Goal: Information Seeking & Learning: Find contact information

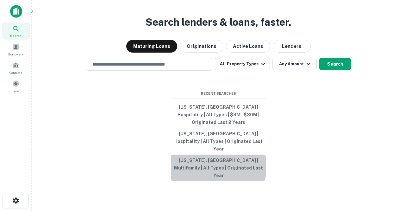
click at [212, 159] on button "Oregon, USA | Multifamily | All Types | Originated Last Year" at bounding box center [218, 167] width 95 height 27
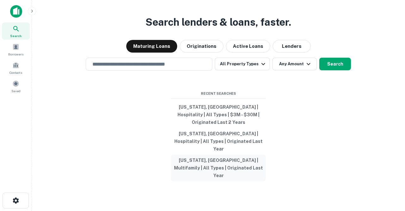
type input "**********"
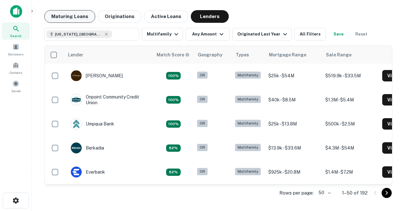
click at [63, 18] on button "Maturing Loans" at bounding box center [69, 16] width 51 height 13
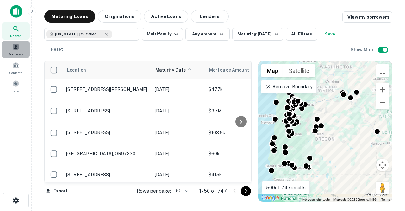
click at [17, 53] on span "Borrowers" at bounding box center [15, 54] width 15 height 5
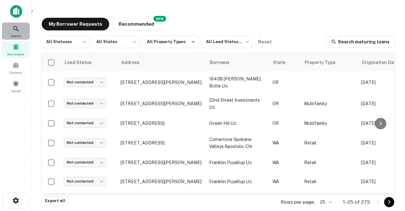
click at [16, 31] on icon at bounding box center [16, 29] width 8 height 8
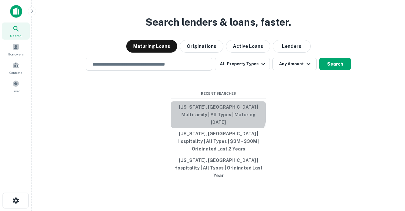
click at [210, 119] on button "Oregon, USA | Multifamily | All Types | Maturing In 1 Year" at bounding box center [218, 114] width 95 height 27
type input "**********"
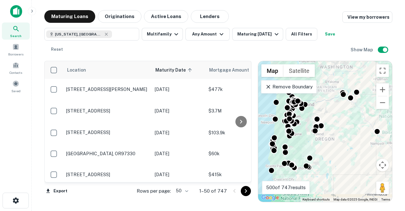
click at [190, 190] on body "Search Borrowers Contacts Saved Maturing Loans Originations Active Loans Lender…" at bounding box center [202, 105] width 405 height 211
click at [184, 202] on li "100" at bounding box center [183, 197] width 18 height 11
click at [219, 34] on icon "button" at bounding box center [222, 34] width 8 height 8
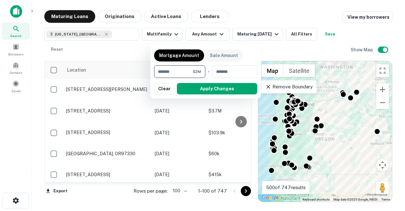
type input "*******"
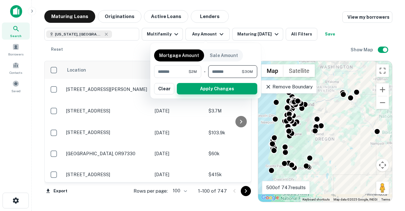
type input "********"
click at [198, 88] on button "Apply Changes" at bounding box center [217, 88] width 80 height 11
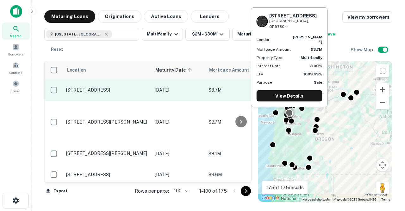
click at [120, 91] on p "1542 3rd St Nw Salem, OR97304" at bounding box center [107, 90] width 82 height 6
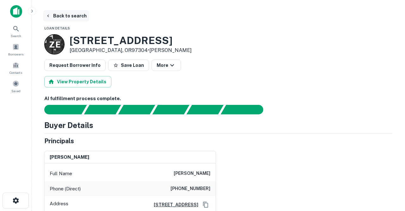
click at [78, 15] on button "Back to search" at bounding box center [66, 15] width 46 height 11
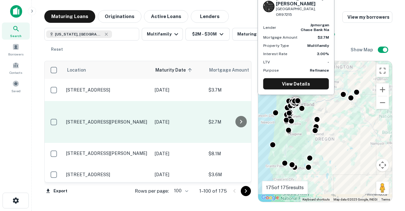
click at [132, 119] on p "5205 E Burnside St # 5231 Portland, OR97215" at bounding box center [107, 122] width 82 height 6
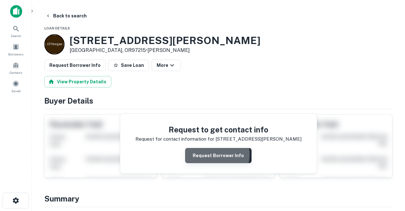
click at [211, 154] on button "Request Borrower Info" at bounding box center [218, 155] width 66 height 15
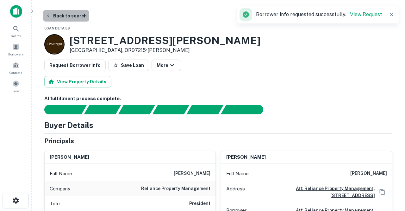
click at [76, 17] on button "Back to search" at bounding box center [66, 15] width 46 height 11
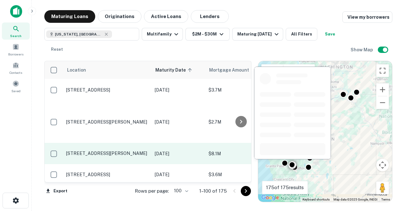
click at [153, 143] on td "[DATE]" at bounding box center [179, 153] width 54 height 21
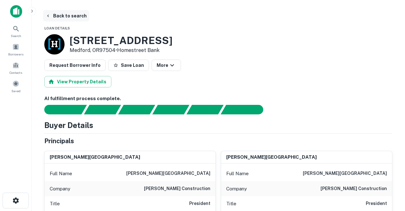
click at [75, 15] on button "Back to search" at bounding box center [66, 15] width 46 height 11
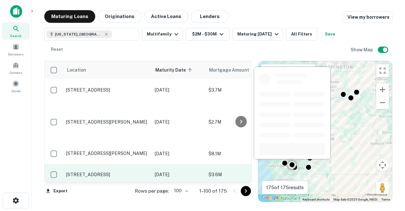
click at [144, 171] on p "70 Garfield St Medford, OR97501" at bounding box center [107, 174] width 82 height 6
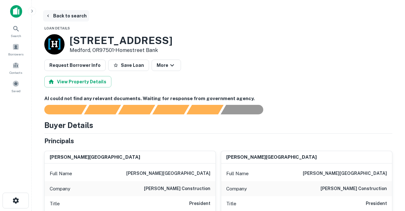
click at [72, 17] on button "Back to search" at bounding box center [66, 15] width 46 height 11
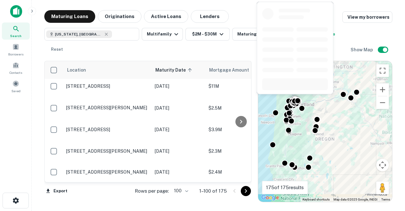
scroll to position [1812, 0]
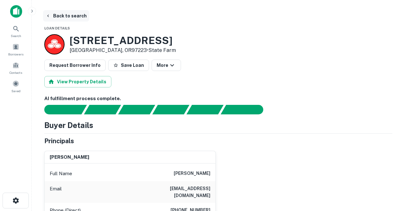
click at [69, 16] on button "Back to search" at bounding box center [66, 15] width 46 height 11
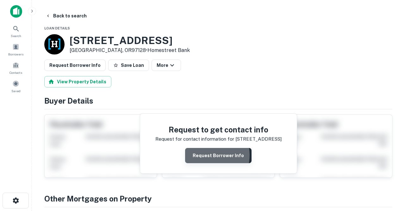
click at [208, 155] on button "Request Borrower Info" at bounding box center [218, 155] width 66 height 15
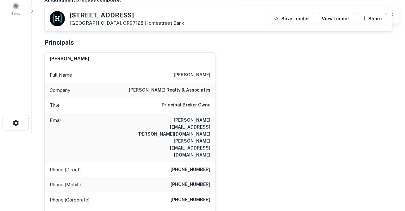
scroll to position [78, 0]
drag, startPoint x: 155, startPoint y: 118, endPoint x: 211, endPoint y: 117, distance: 55.4
click at [211, 117] on div "Email stuart.conser@gmail.com stuart@conserrealty.com" at bounding box center [130, 136] width 171 height 49
copy h6 "stuart.conser@gmail.com"
drag, startPoint x: 155, startPoint y: 126, endPoint x: 211, endPoint y: 127, distance: 56.0
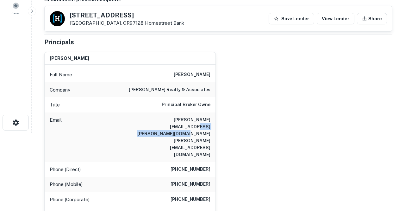
click at [211, 127] on div "Email stuart.conser@gmail.com stuart@conserrealty.com" at bounding box center [130, 136] width 171 height 49
copy h6 "stuart@conserrealty.com"
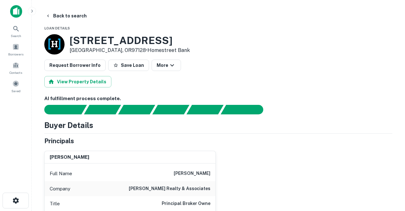
scroll to position [0, 0]
click at [67, 15] on button "Back to search" at bounding box center [66, 15] width 46 height 11
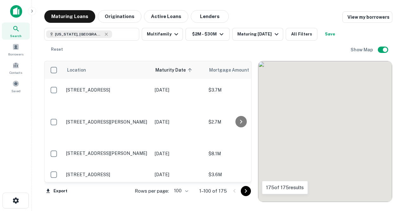
scroll to position [2145, 0]
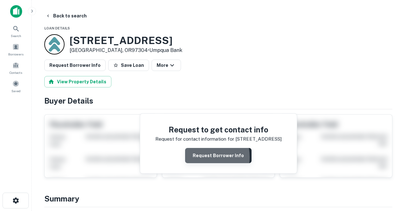
click at [197, 157] on button "Request Borrower Info" at bounding box center [218, 155] width 66 height 15
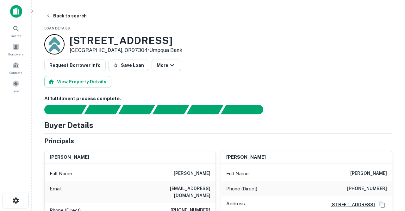
drag, startPoint x: 139, startPoint y: 189, endPoint x: 197, endPoint y: 192, distance: 58.9
click at [197, 192] on div "Email brockcoleman@integraonline.com" at bounding box center [130, 192] width 171 height 22
copy h6 "brockcoleman@integraonline.com"
click at [60, 17] on button "Back to search" at bounding box center [66, 15] width 46 height 11
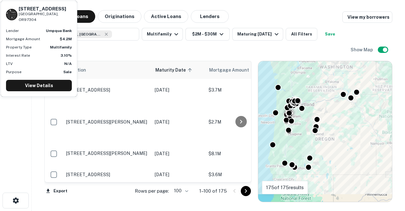
scroll to position [2145, 0]
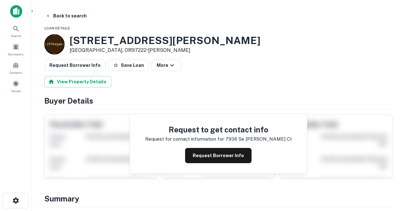
click at [210, 156] on button "Request Borrower Info" at bounding box center [218, 155] width 66 height 15
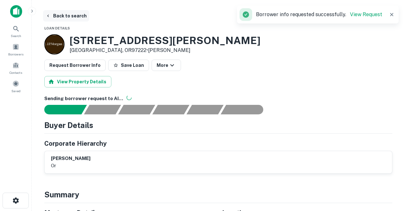
click at [76, 19] on button "Back to search" at bounding box center [66, 15] width 46 height 11
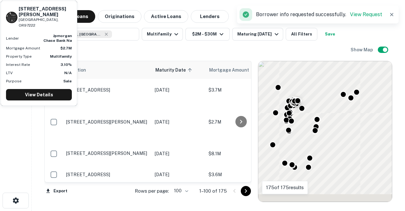
scroll to position [2145, 0]
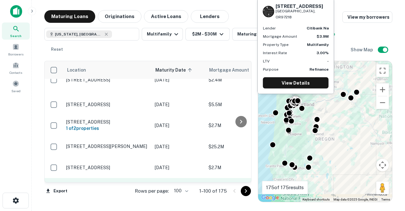
click at [149, 178] on td "6318 Ne 42nd Ave Portland, OR97218" at bounding box center [107, 192] width 89 height 28
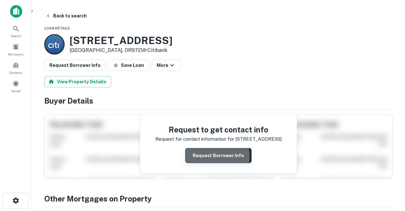
click at [206, 156] on button "Request Borrower Info" at bounding box center [218, 155] width 66 height 15
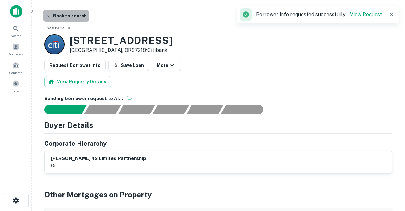
click at [75, 15] on button "Back to search" at bounding box center [66, 15] width 46 height 11
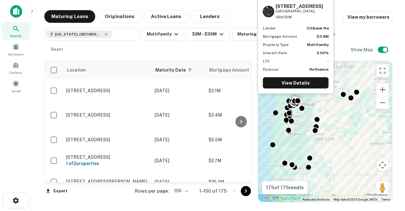
scroll to position [2105, 0]
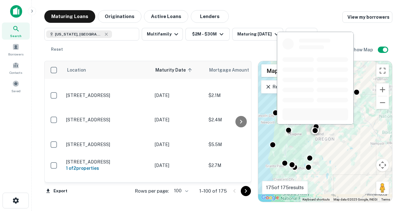
click at [120, 204] on p "2071 Ne York Cir Bend, OR97701" at bounding box center [107, 207] width 82 height 6
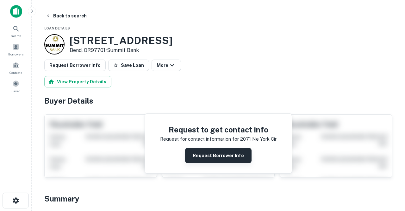
click at [203, 153] on button "Request Borrower Info" at bounding box center [218, 155] width 66 height 15
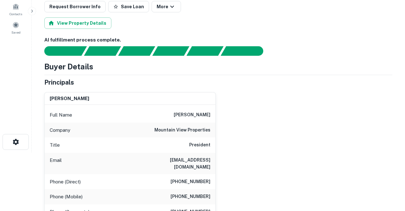
scroll to position [60, 0]
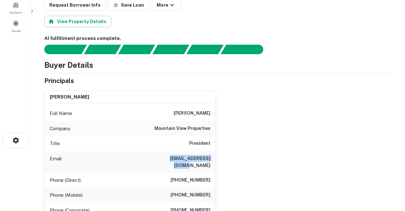
drag, startPoint x: 167, startPoint y: 156, endPoint x: 213, endPoint y: 159, distance: 46.0
click at [213, 159] on div "Email jtpl@frontiernet.net" at bounding box center [130, 162] width 171 height 22
copy h6 "jtpl@frontiernet.net"
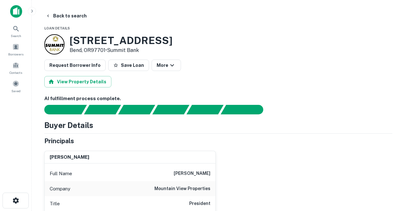
scroll to position [0, 0]
click at [63, 15] on button "Back to search" at bounding box center [66, 15] width 46 height 11
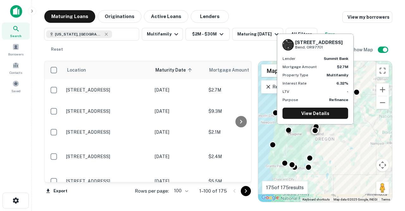
scroll to position [2067, 0]
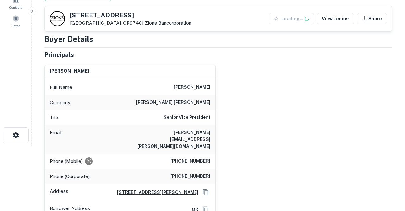
scroll to position [66, 0]
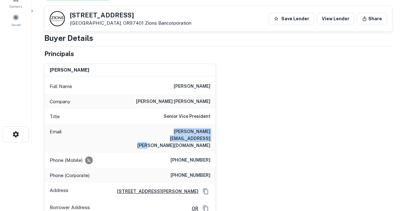
drag, startPoint x: 126, startPoint y: 131, endPoint x: 211, endPoint y: 140, distance: 85.3
click at [211, 140] on div "Email matthew.burton@douglasemmett.com" at bounding box center [130, 138] width 171 height 28
copy h6 "matthew.burton@douglasemmett.com"
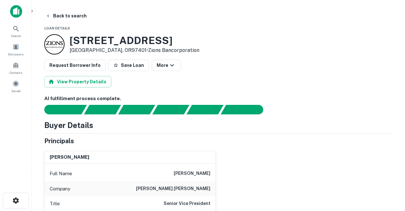
scroll to position [0, 0]
click at [71, 16] on button "Back to search" at bounding box center [66, 15] width 46 height 11
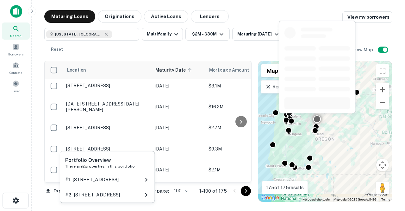
scroll to position [2028, 0]
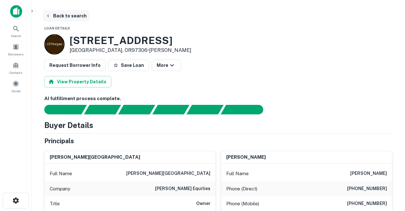
click at [77, 15] on button "Back to search" at bounding box center [66, 15] width 46 height 11
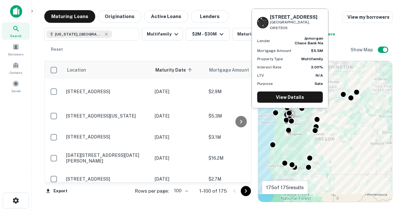
scroll to position [1973, 0]
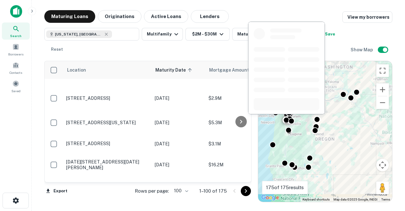
click at [145, 196] on td "760 Nw 21st St Corvallis, OR97330" at bounding box center [107, 206] width 89 height 21
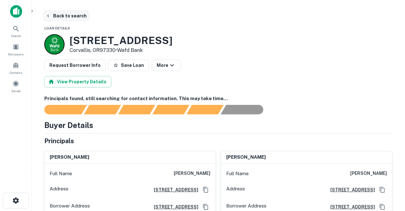
click at [75, 16] on button "Back to search" at bounding box center [66, 15] width 46 height 11
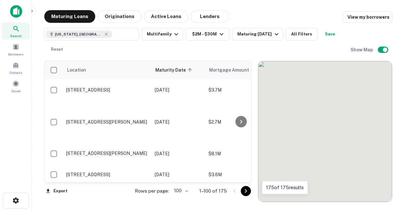
scroll to position [1973, 0]
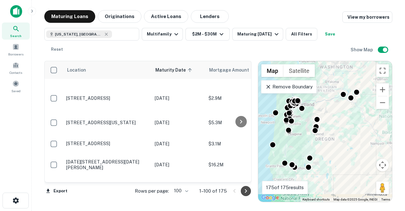
click at [245, 191] on icon "Go to next page" at bounding box center [246, 191] width 8 height 8
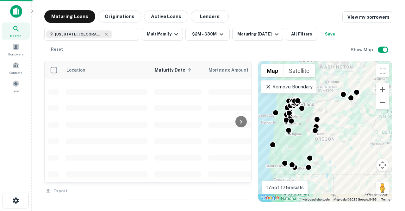
scroll to position [1542, 0]
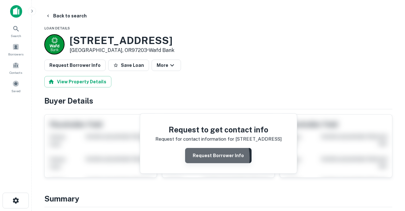
click at [200, 157] on button "Request Borrower Info" at bounding box center [218, 155] width 66 height 15
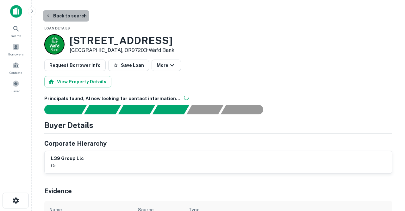
click at [72, 16] on button "Back to search" at bounding box center [66, 15] width 46 height 11
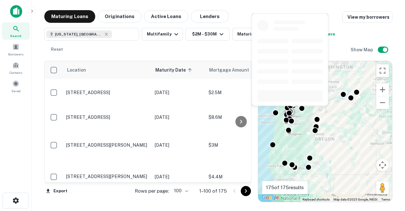
scroll to position [1511, 0]
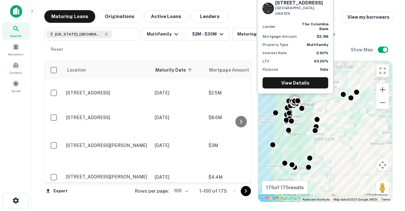
click at [131, 205] on p "[STREET_ADDRESS]" at bounding box center [107, 208] width 82 height 6
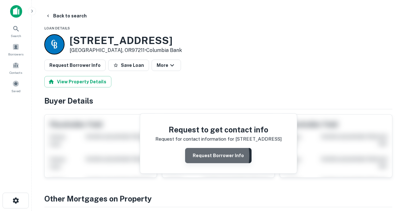
click at [201, 155] on button "Request Borrower Info" at bounding box center [218, 155] width 66 height 15
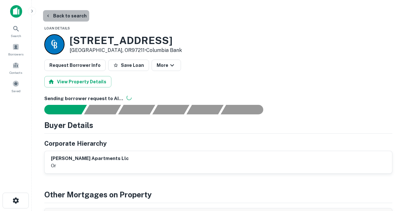
click at [76, 17] on button "Back to search" at bounding box center [66, 15] width 46 height 11
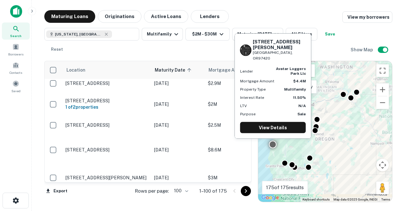
scroll to position [1478, 1]
click at [122, 192] on td "[STREET_ADDRESS][PERSON_NAME]" at bounding box center [106, 209] width 89 height 35
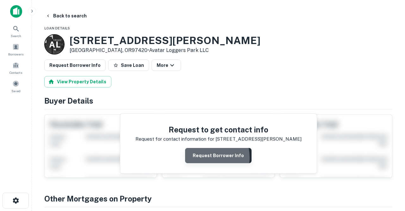
click at [201, 157] on button "Request Borrower Info" at bounding box center [218, 155] width 66 height 15
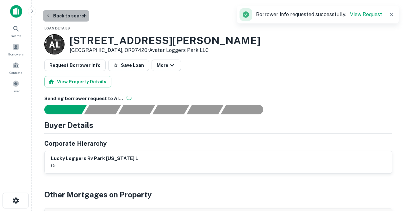
click at [79, 18] on button "Back to search" at bounding box center [66, 15] width 46 height 11
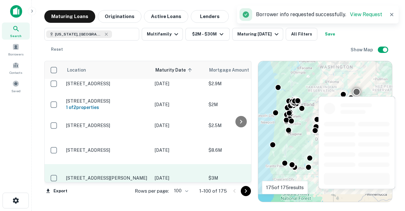
scroll to position [1451, 0]
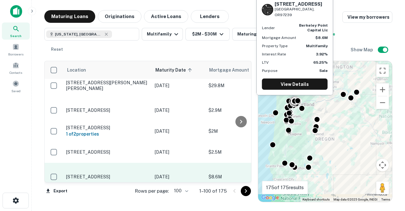
click at [124, 174] on p "3050 Sw 10th Ave Portland, OR97239" at bounding box center [107, 177] width 82 height 6
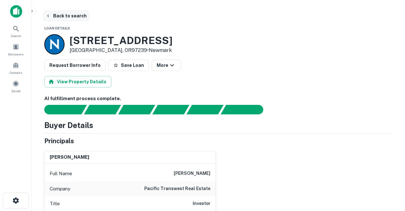
click at [75, 15] on button "Back to search" at bounding box center [66, 15] width 46 height 11
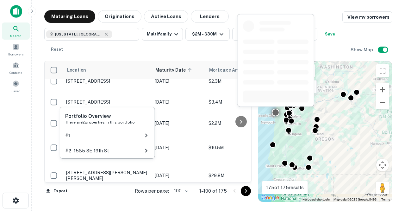
scroll to position [1360, 0]
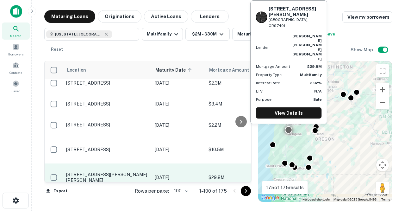
click at [119, 171] on p "655 Goodpasture Island Rd Eugene, OR97401" at bounding box center [107, 176] width 82 height 11
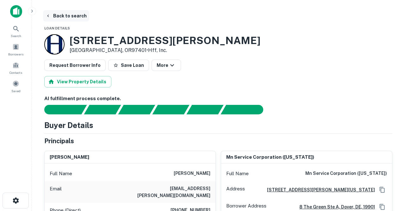
click at [64, 15] on button "Back to search" at bounding box center [66, 15] width 46 height 11
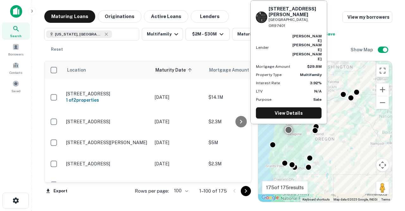
scroll to position [1279, 0]
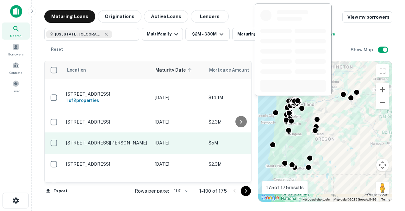
click at [133, 140] on p "6320 Sw Lombard Ave Beaverton, OR97008" at bounding box center [107, 143] width 82 height 6
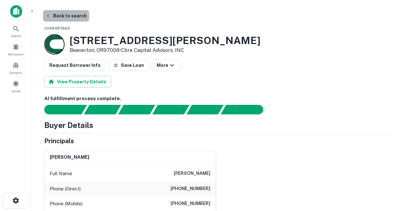
click at [73, 17] on button "Back to search" at bounding box center [66, 15] width 46 height 11
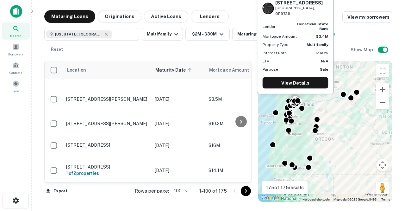
scroll to position [1205, 0]
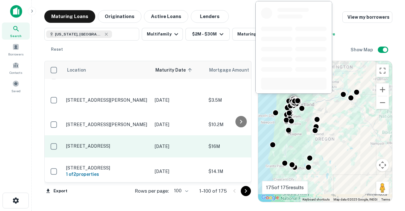
click at [127, 143] on p "6520 N Salem Ave Portland, OR97203" at bounding box center [107, 146] width 82 height 6
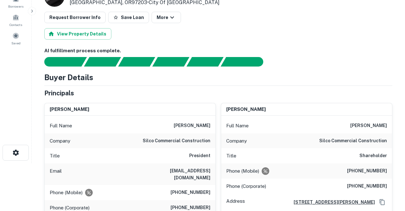
scroll to position [52, 0]
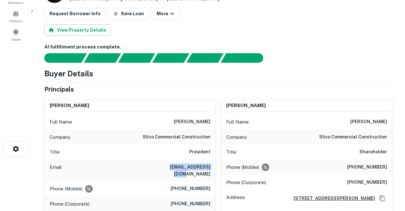
drag, startPoint x: 166, startPoint y: 165, endPoint x: 213, endPoint y: 167, distance: 46.2
click at [213, 167] on div "Email dvsilvey@silco.info" at bounding box center [130, 170] width 171 height 22
copy h6 "dvsilvey@silco.info"
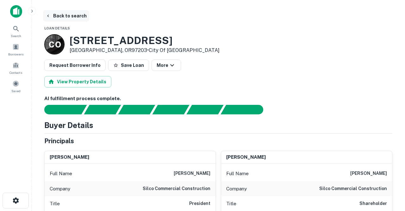
scroll to position [0, 0]
click at [63, 15] on button "Back to search" at bounding box center [66, 15] width 46 height 11
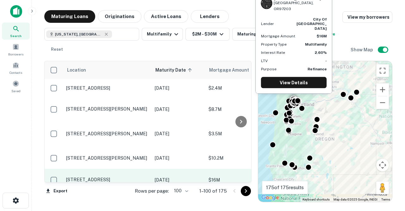
scroll to position [1161, 0]
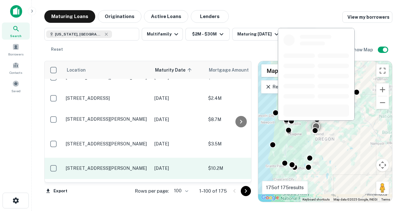
click at [116, 165] on p "3530 Sw Lava Ave Redmond, OR97756" at bounding box center [107, 168] width 82 height 6
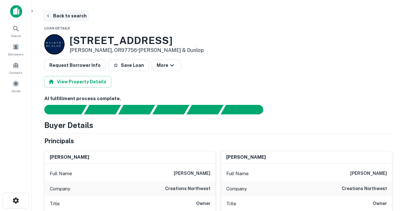
click at [61, 15] on button "Back to search" at bounding box center [66, 15] width 46 height 11
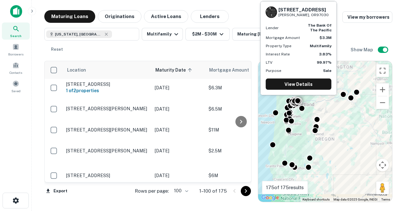
scroll to position [996, 0]
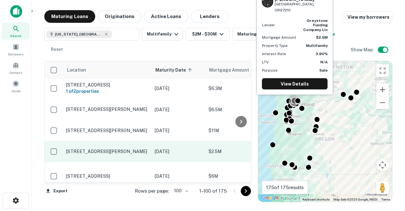
click at [120, 148] on p "[STREET_ADDRESS][PERSON_NAME]" at bounding box center [107, 151] width 82 height 6
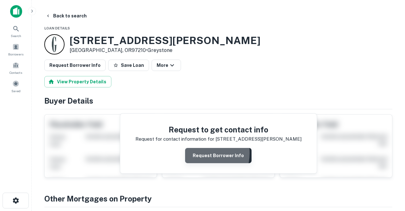
click at [201, 152] on button "Request Borrower Info" at bounding box center [218, 155] width 66 height 15
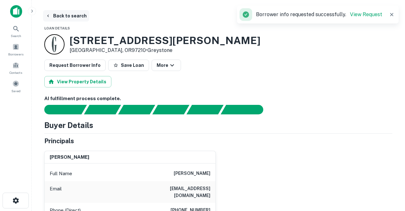
click at [67, 14] on button "Back to search" at bounding box center [66, 15] width 46 height 11
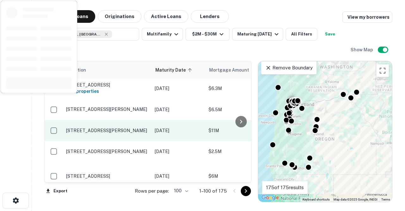
scroll to position [946, 0]
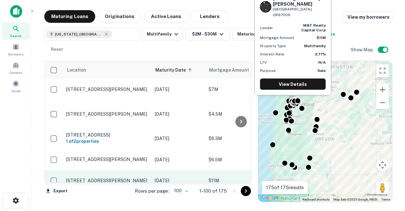
click at [125, 177] on p "14045 Sw Butner Rd Beaverton, OR97006" at bounding box center [107, 180] width 82 height 6
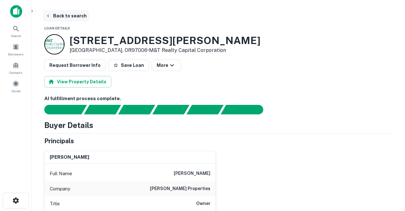
click at [75, 16] on button "Back to search" at bounding box center [66, 15] width 46 height 11
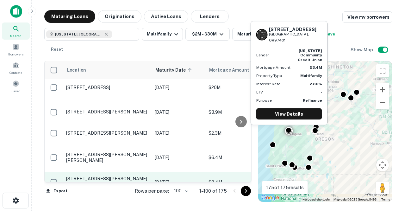
scroll to position [617, 0]
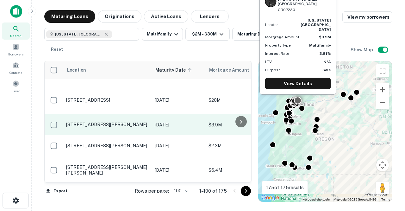
click at [127, 121] on p "17366 Ne Halsey St Portland, OR97230" at bounding box center [107, 124] width 82 height 6
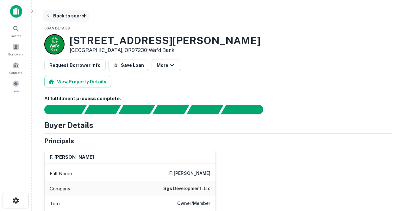
click at [71, 16] on button "Back to search" at bounding box center [66, 15] width 46 height 11
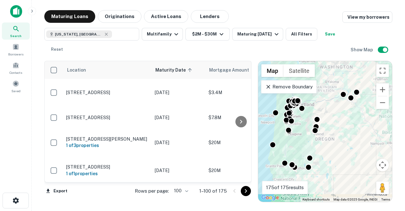
scroll to position [491, 0]
click at [175, 34] on icon "button" at bounding box center [176, 34] width 8 height 8
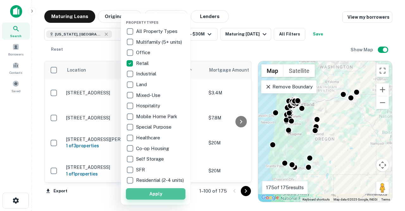
click at [153, 197] on button "Apply" at bounding box center [155, 193] width 59 height 11
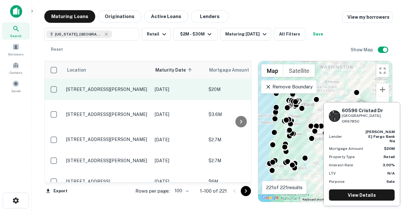
click at [107, 86] on p "[STREET_ADDRESS][PERSON_NAME]" at bounding box center [107, 89] width 82 height 6
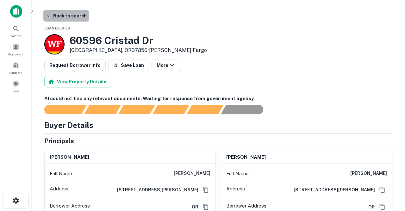
click at [73, 15] on button "Back to search" at bounding box center [66, 15] width 46 height 11
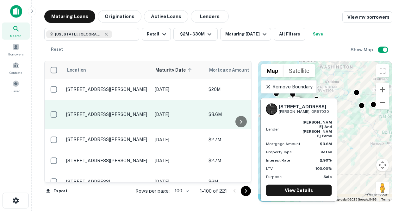
click at [107, 111] on p "[STREET_ADDRESS][PERSON_NAME]" at bounding box center [107, 114] width 82 height 6
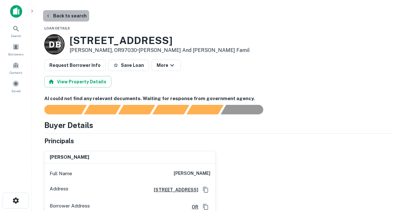
click at [70, 18] on button "Back to search" at bounding box center [66, 15] width 46 height 11
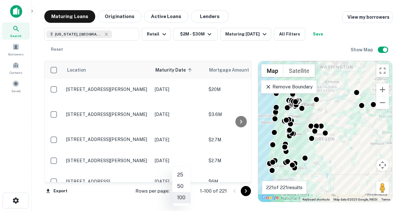
click at [188, 191] on body "Search Borrowers Contacts Saved Maturing Loans Originations Active Loans Lender…" at bounding box center [202, 105] width 405 height 211
click at [182, 198] on li "100" at bounding box center [181, 197] width 18 height 11
click at [245, 188] on icon "Go to next page" at bounding box center [246, 191] width 8 height 8
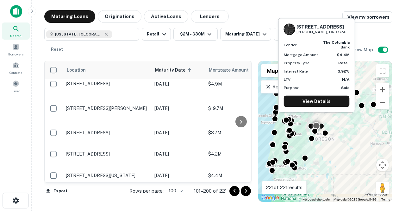
scroll to position [2115, 0]
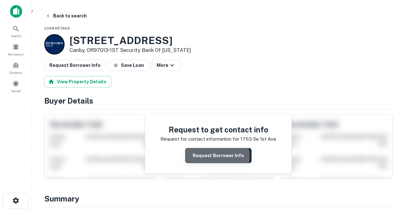
click at [203, 156] on button "Request Borrower Info" at bounding box center [218, 155] width 66 height 15
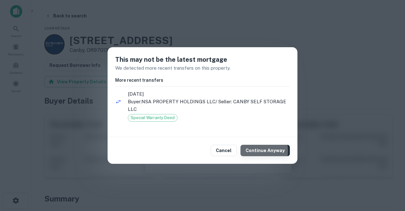
click at [247, 150] on button "Continue Anyway" at bounding box center [264, 150] width 49 height 11
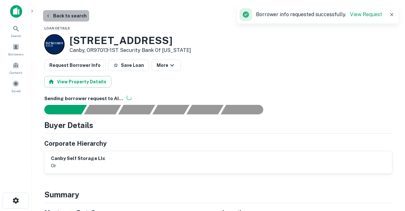
click at [80, 16] on button "Back to search" at bounding box center [66, 15] width 46 height 11
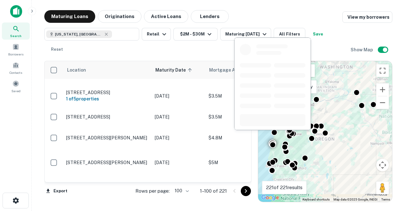
click at [107, 205] on p "2060 Broadway Ave North Bend, OR97459" at bounding box center [107, 208] width 82 height 6
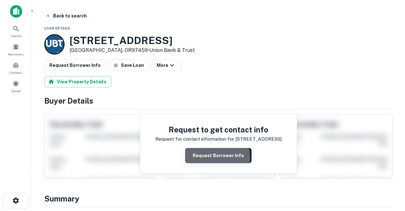
click at [196, 158] on button "Request Borrower Info" at bounding box center [218, 155] width 66 height 15
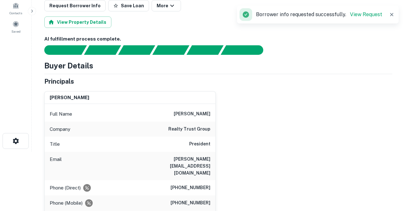
scroll to position [60, 0]
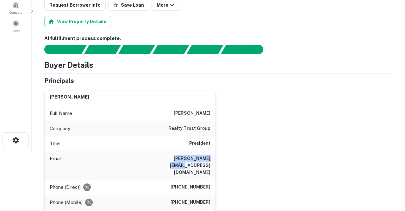
drag, startPoint x: 158, startPoint y: 158, endPoint x: 204, endPoint y: 157, distance: 46.8
click at [204, 157] on div "Email andy@realty-trust.com" at bounding box center [130, 165] width 171 height 28
click at [153, 160] on div "Email andy@realty-trust.com" at bounding box center [130, 165] width 171 height 28
click at [157, 158] on div "Email andy@realty-trust.com" at bounding box center [130, 165] width 171 height 28
drag, startPoint x: 157, startPoint y: 158, endPoint x: 211, endPoint y: 157, distance: 54.4
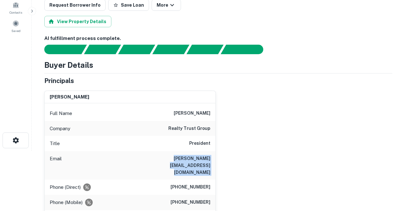
click at [211, 157] on div "Email andy@realty-trust.com" at bounding box center [130, 165] width 171 height 28
copy h6 "andy@realty-trust.com"
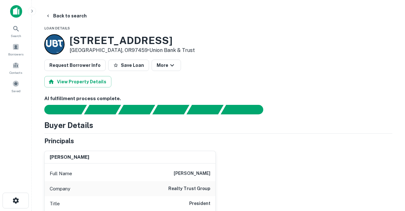
scroll to position [0, 0]
click at [69, 13] on button "Back to search" at bounding box center [66, 15] width 46 height 11
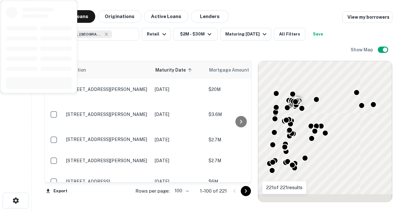
scroll to position [2147, 0]
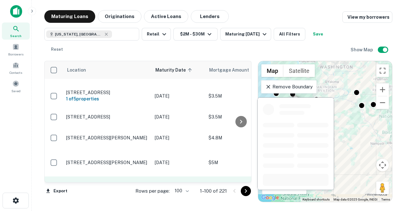
click at [109, 184] on p "[STREET_ADDRESS][PERSON_NAME]" at bounding box center [107, 187] width 82 height 6
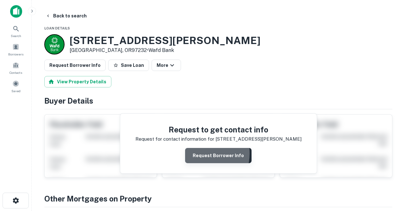
click at [200, 153] on button "Request Borrower Info" at bounding box center [218, 155] width 66 height 15
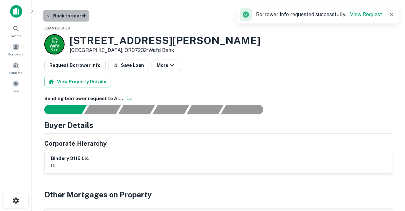
click at [74, 15] on button "Back to search" at bounding box center [66, 15] width 46 height 11
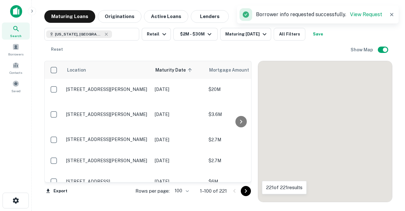
scroll to position [2147, 0]
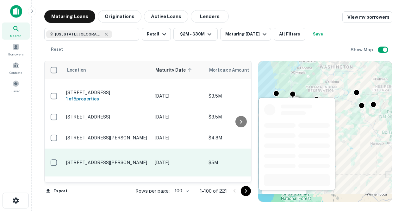
click at [109, 159] on p "[STREET_ADDRESS][PERSON_NAME]" at bounding box center [107, 162] width 82 height 6
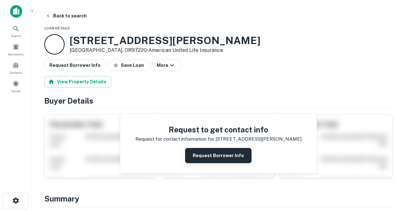
click at [199, 158] on button "Request Borrower Info" at bounding box center [218, 155] width 66 height 15
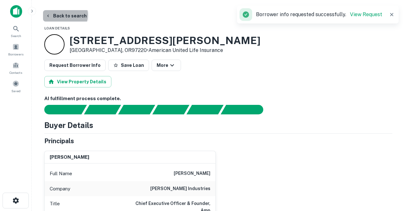
click at [64, 15] on button "Back to search" at bounding box center [66, 15] width 46 height 11
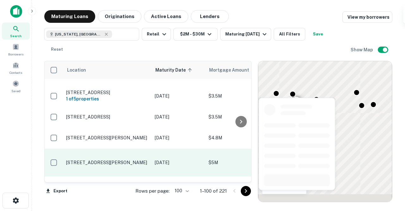
scroll to position [2103, 0]
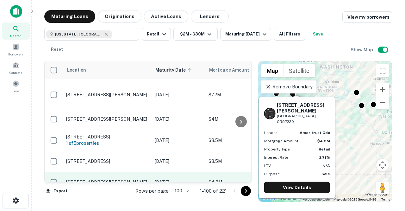
click at [125, 179] on p "[STREET_ADDRESS][PERSON_NAME]" at bounding box center [107, 182] width 82 height 6
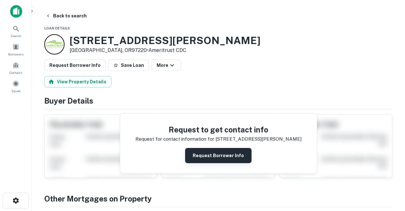
click at [200, 154] on button "Request Borrower Info" at bounding box center [218, 155] width 66 height 15
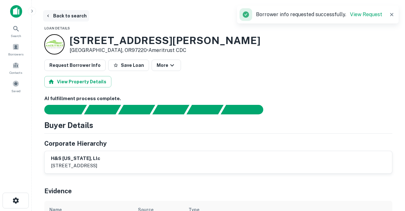
click at [76, 16] on button "Back to search" at bounding box center [66, 15] width 46 height 11
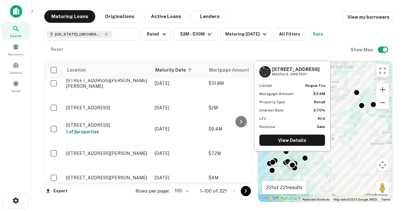
scroll to position [2080, 0]
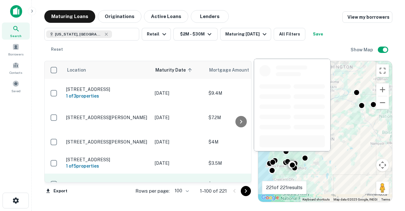
click at [120, 181] on p "[STREET_ADDRESS]" at bounding box center [107, 184] width 82 height 6
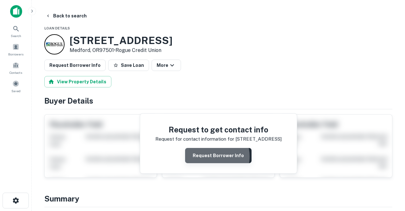
click at [214, 156] on button "Request Borrower Info" at bounding box center [218, 155] width 66 height 15
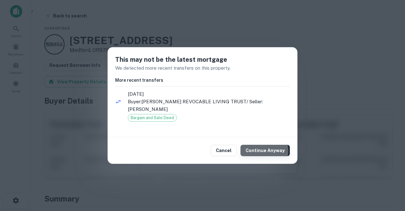
click at [255, 151] on button "Continue Anyway" at bounding box center [264, 150] width 49 height 11
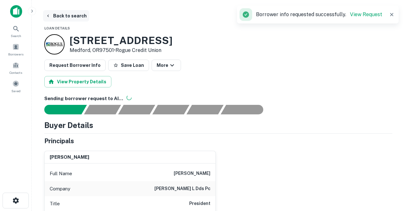
click at [72, 16] on button "Back to search" at bounding box center [66, 15] width 46 height 11
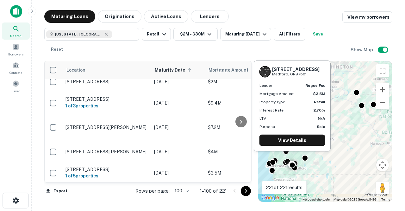
scroll to position [2070, 1]
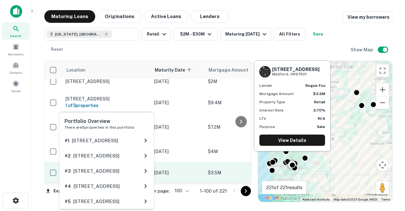
click at [116, 172] on h6 "1 of 5 properties" at bounding box center [106, 175] width 82 height 7
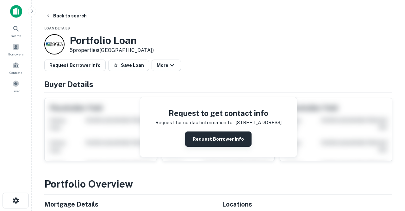
click at [207, 135] on button "Request Borrower Info" at bounding box center [218, 138] width 66 height 15
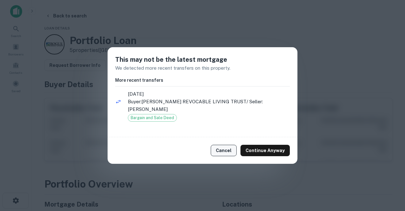
click at [228, 148] on button "Cancel" at bounding box center [224, 150] width 26 height 11
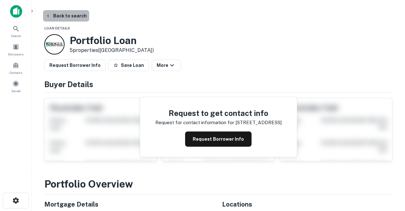
click at [76, 16] on button "Back to search" at bounding box center [66, 15] width 46 height 11
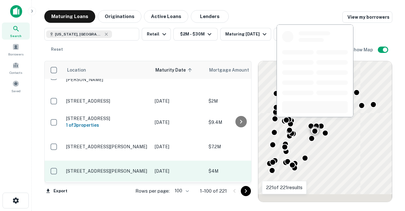
scroll to position [2015, 0]
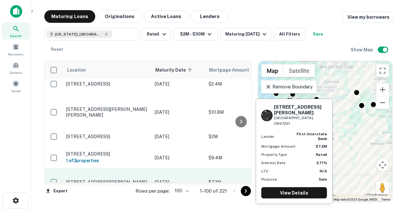
click at [99, 179] on p "[STREET_ADDRESS][PERSON_NAME]" at bounding box center [107, 182] width 82 height 6
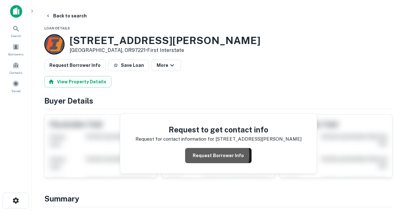
click at [204, 154] on button "Request Borrower Info" at bounding box center [218, 155] width 66 height 15
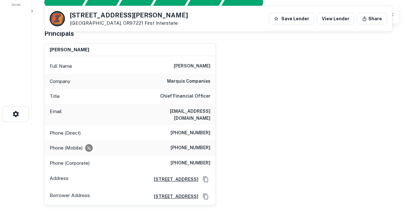
scroll to position [87, 0]
drag, startPoint x: 143, startPoint y: 111, endPoint x: 214, endPoint y: 110, distance: 70.5
click at [214, 110] on div "Email sfogg@marquiscompanies.com" at bounding box center [130, 114] width 171 height 22
copy h6 "sfogg@marquiscompanies.com"
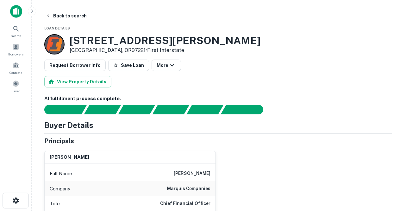
scroll to position [0, 0]
click at [66, 15] on button "Back to search" at bounding box center [66, 15] width 46 height 11
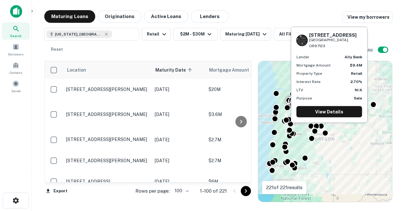
scroll to position [2015, 0]
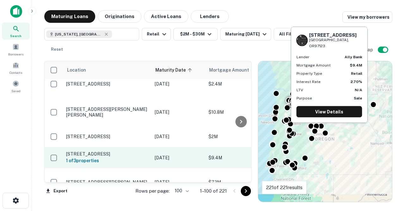
click at [112, 151] on p "[STREET_ADDRESS]" at bounding box center [107, 154] width 82 height 6
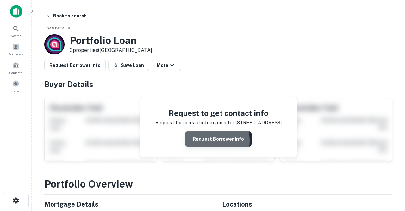
click at [203, 140] on button "Request Borrower Info" at bounding box center [218, 138] width 66 height 15
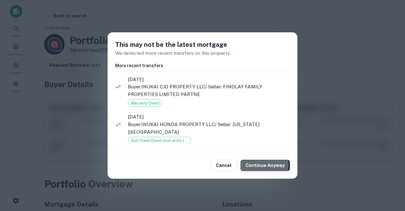
click at [263, 164] on button "Continue Anyway" at bounding box center [264, 164] width 49 height 11
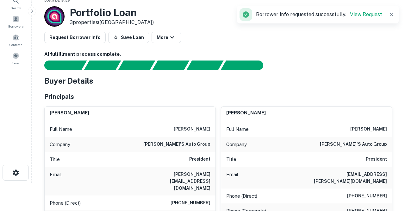
scroll to position [31, 0]
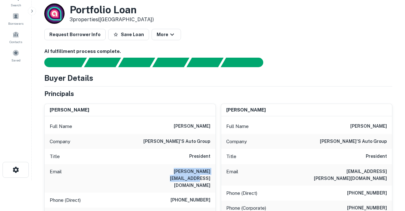
drag, startPoint x: 150, startPoint y: 170, endPoint x: 214, endPoint y: 171, distance: 64.8
click at [214, 171] on div "Email scott@dicksautogroup.com" at bounding box center [130, 178] width 171 height 28
copy h6 "scott@dicksautogroup.com"
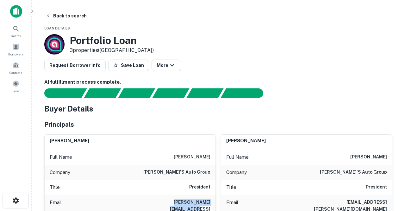
scroll to position [0, 0]
click at [78, 16] on button "Back to search" at bounding box center [66, 15] width 46 height 11
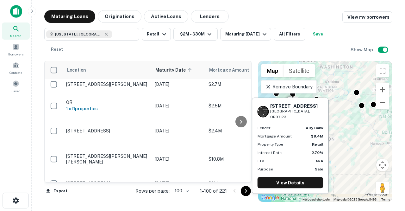
scroll to position [1938, 0]
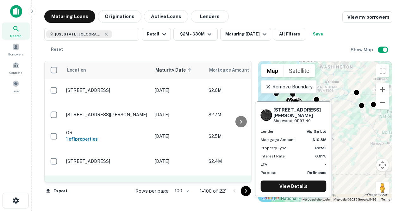
click at [117, 183] on p "10680 Sw Clutter St Sherwood, OR97140" at bounding box center [107, 188] width 82 height 11
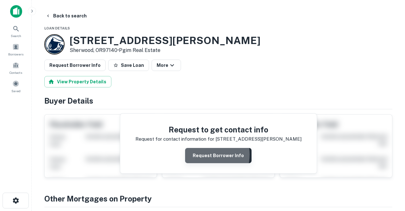
click at [204, 154] on button "Request Borrower Info" at bounding box center [218, 155] width 66 height 15
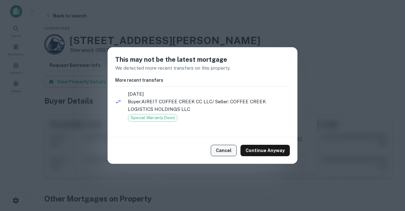
click at [227, 151] on button "Cancel" at bounding box center [224, 150] width 26 height 11
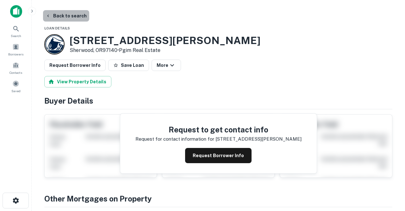
click at [78, 18] on button "Back to search" at bounding box center [66, 15] width 46 height 11
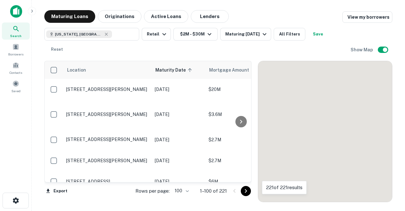
scroll to position [1938, 0]
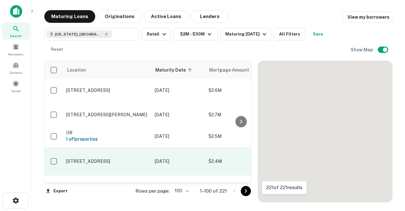
click at [104, 158] on p "[STREET_ADDRESS]" at bounding box center [107, 161] width 82 height 6
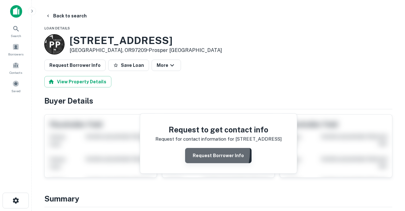
click at [201, 151] on button "Request Borrower Info" at bounding box center [218, 155] width 66 height 15
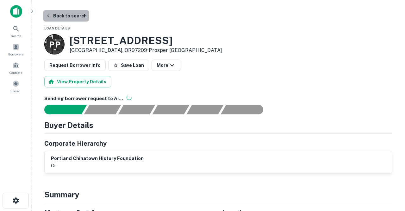
click at [68, 13] on button "Back to search" at bounding box center [66, 15] width 46 height 11
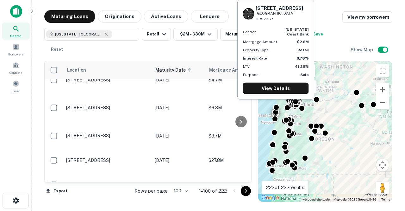
scroll to position [1815, 0]
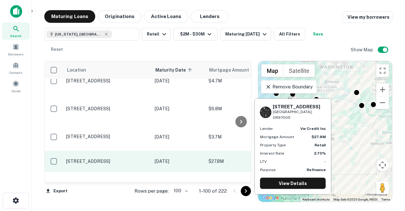
click at [106, 158] on p "[STREET_ADDRESS]" at bounding box center [107, 161] width 82 height 6
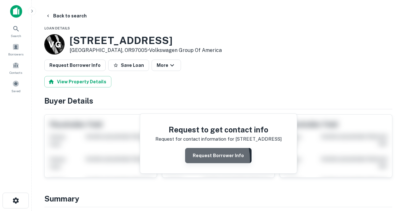
click at [200, 159] on button "Request Borrower Info" at bounding box center [218, 155] width 66 height 15
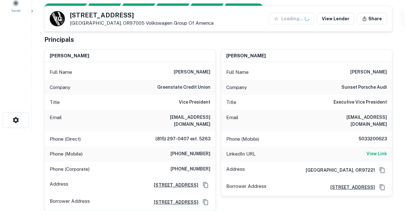
scroll to position [81, 0]
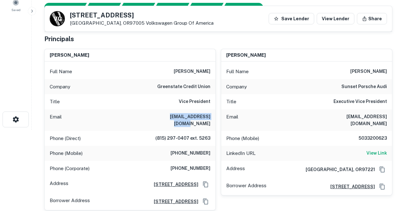
drag, startPoint x: 156, startPoint y: 118, endPoint x: 155, endPoint y: 115, distance: 3.8
click at [155, 115] on div "Email lfeiner@mwbonline.com" at bounding box center [130, 120] width 171 height 22
copy h6 "lfeiner@mwbonline.com"
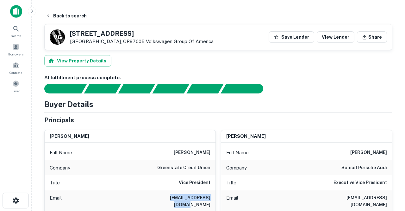
scroll to position [0, 0]
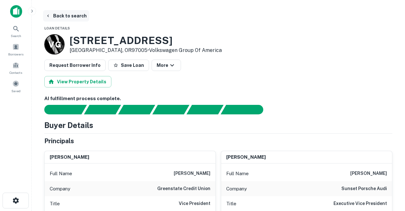
click at [71, 17] on button "Back to search" at bounding box center [66, 15] width 46 height 11
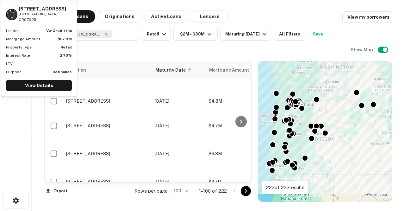
scroll to position [1768, 0]
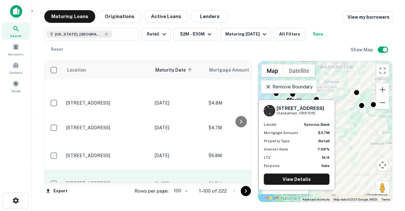
click at [115, 180] on p "[STREET_ADDRESS]" at bounding box center [107, 183] width 82 height 6
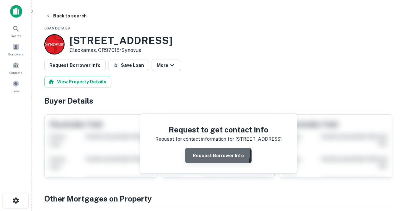
click at [197, 151] on button "Request Borrower Info" at bounding box center [218, 155] width 66 height 15
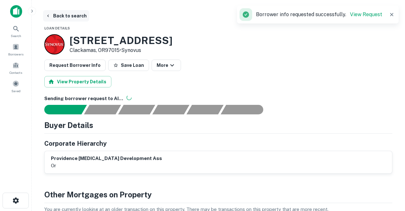
click at [82, 16] on button "Back to search" at bounding box center [66, 15] width 46 height 11
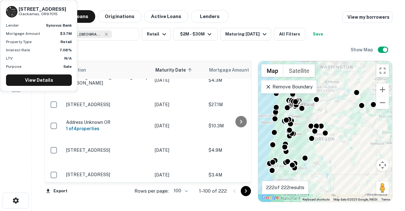
scroll to position [1575, 0]
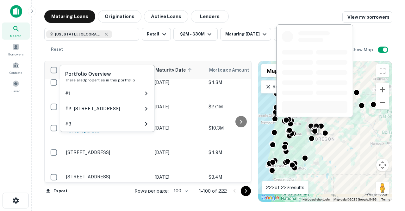
click at [111, 134] on div "Portfolio Overview There are 3 properties in this portfolio # 1 # 2 919 Bond St…" at bounding box center [107, 100] width 96 height 72
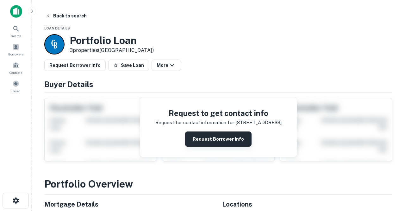
click at [201, 138] on button "Request Borrower Info" at bounding box center [218, 138] width 66 height 15
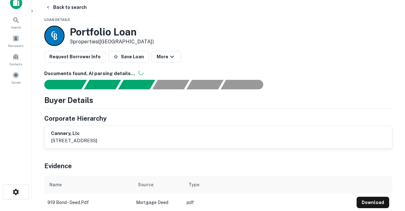
scroll to position [3, 0]
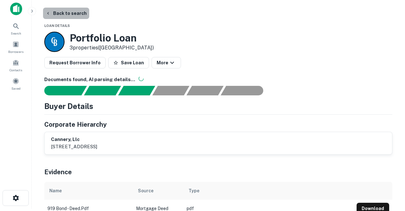
click at [78, 13] on button "Back to search" at bounding box center [66, 13] width 46 height 11
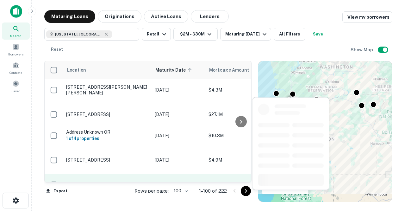
scroll to position [1563, 0]
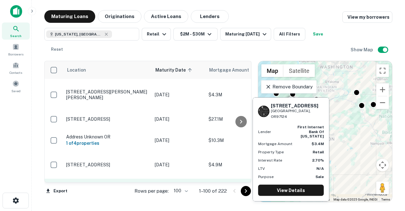
click at [116, 186] on p "[STREET_ADDRESS]" at bounding box center [107, 189] width 82 height 6
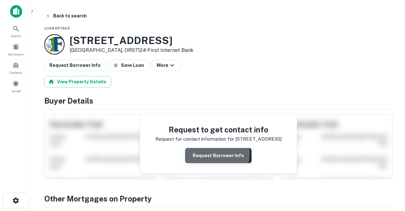
click at [199, 152] on button "Request Borrower Info" at bounding box center [218, 155] width 66 height 15
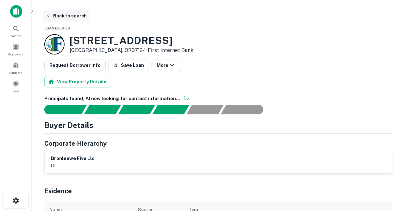
click at [72, 16] on button "Back to search" at bounding box center [66, 15] width 46 height 11
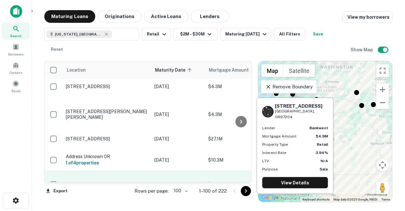
scroll to position [1543, 0]
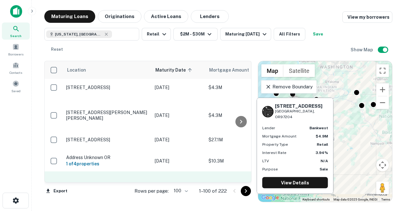
click at [118, 182] on p "[STREET_ADDRESS]" at bounding box center [107, 185] width 82 height 6
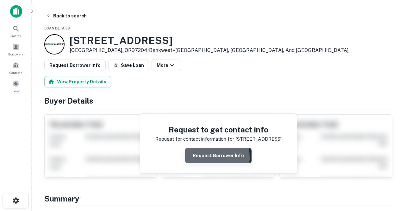
click at [200, 157] on button "Request Borrower Info" at bounding box center [218, 155] width 66 height 15
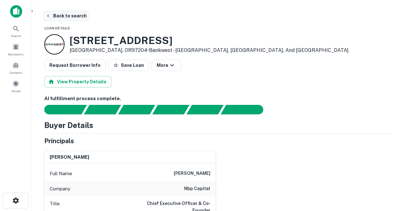
click at [74, 16] on button "Back to search" at bounding box center [66, 15] width 46 height 11
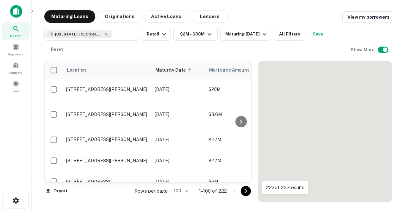
scroll to position [1496, 0]
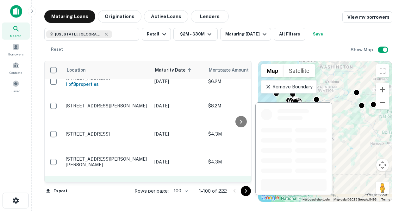
click at [138, 183] on p "[STREET_ADDRESS]" at bounding box center [107, 186] width 82 height 6
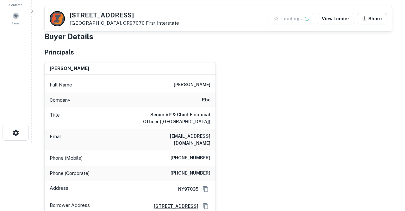
scroll to position [69, 0]
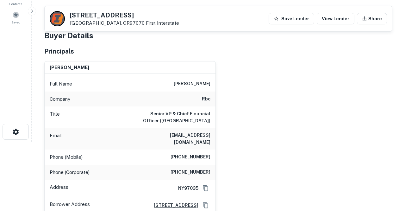
click at [140, 137] on div "Email [EMAIL_ADDRESS][DOMAIN_NAME]" at bounding box center [130, 139] width 171 height 22
drag, startPoint x: 140, startPoint y: 137, endPoint x: 213, endPoint y: 136, distance: 72.1
click at [213, 136] on div "Email [EMAIL_ADDRESS][DOMAIN_NAME]" at bounding box center [130, 139] width 171 height 22
copy h6 "[EMAIL_ADDRESS][DOMAIN_NAME]"
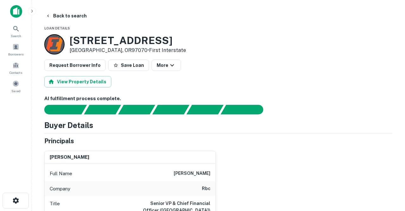
scroll to position [0, 0]
click at [68, 16] on button "Back to search" at bounding box center [66, 15] width 46 height 11
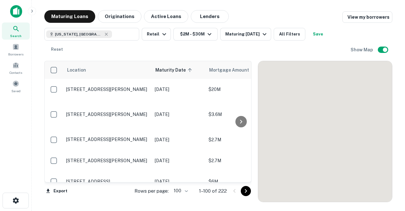
scroll to position [1496, 0]
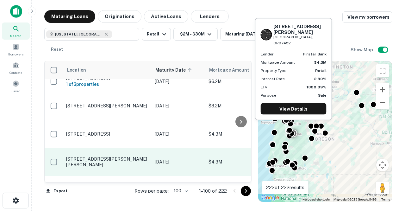
click at [108, 156] on p "[STREET_ADDRESS][PERSON_NAME][PERSON_NAME]" at bounding box center [107, 161] width 82 height 11
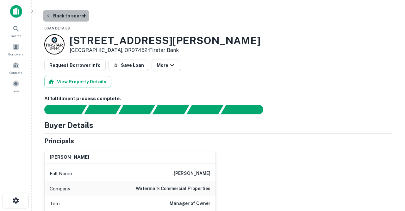
click at [72, 17] on button "Back to search" at bounding box center [66, 15] width 46 height 11
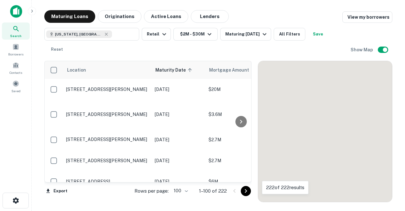
scroll to position [1450, 0]
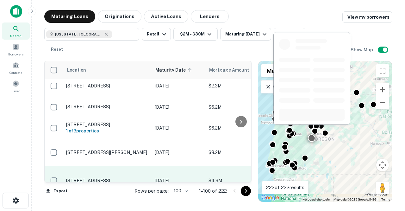
click at [116, 177] on p "[STREET_ADDRESS]" at bounding box center [107, 180] width 82 height 6
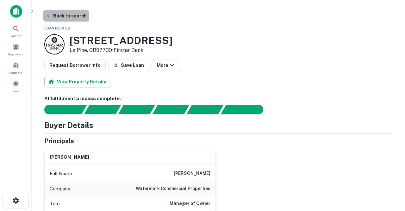
click at [68, 16] on button "Back to search" at bounding box center [66, 15] width 46 height 11
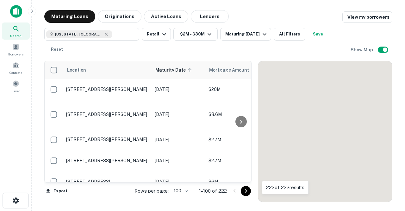
scroll to position [1450, 0]
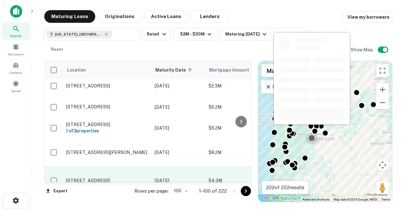
click at [103, 177] on p "[STREET_ADDRESS]" at bounding box center [107, 180] width 82 height 6
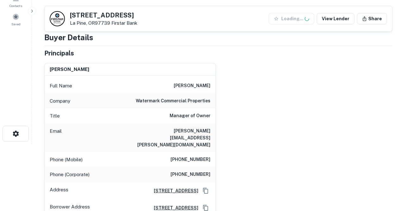
scroll to position [67, 0]
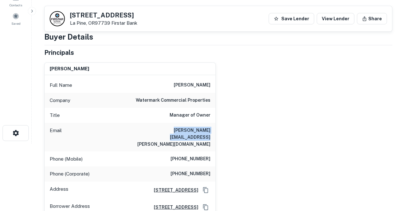
drag, startPoint x: 145, startPoint y: 131, endPoint x: 211, endPoint y: 131, distance: 66.4
click at [211, 131] on div "Email [PERSON_NAME][EMAIL_ADDRESS][PERSON_NAME][DOMAIN_NAME]" at bounding box center [130, 137] width 171 height 28
copy h6 "[PERSON_NAME][EMAIL_ADDRESS][PERSON_NAME][DOMAIN_NAME]"
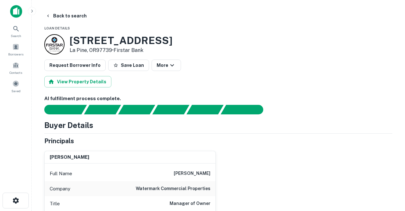
scroll to position [0, 0]
click at [70, 16] on button "Back to search" at bounding box center [66, 15] width 46 height 11
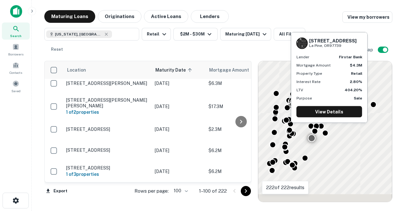
scroll to position [1345, 0]
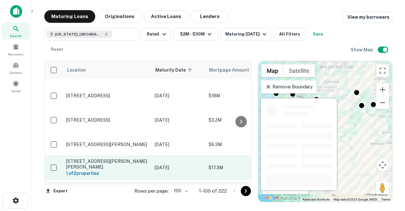
click at [113, 158] on p "1678 Ne Burnside Rd Gresham, OR97030" at bounding box center [107, 163] width 82 height 11
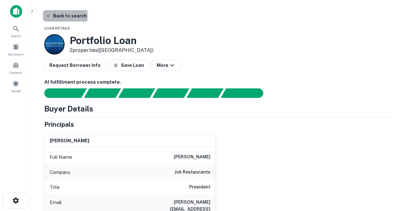
click at [60, 16] on button "Back to search" at bounding box center [66, 15] width 46 height 11
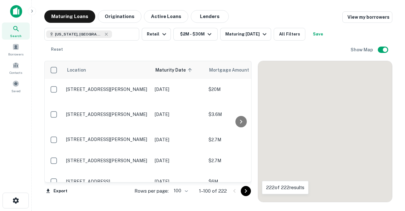
scroll to position [1345, 0]
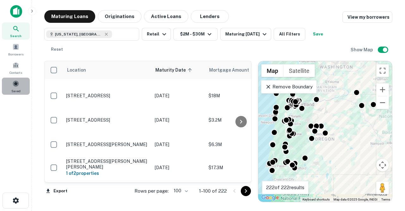
click at [15, 84] on span at bounding box center [15, 83] width 7 height 7
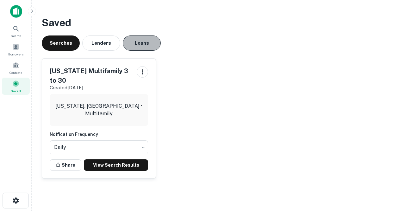
click at [135, 45] on button "Loans" at bounding box center [142, 42] width 38 height 15
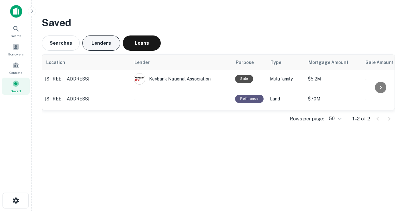
click at [108, 45] on button "Lenders" at bounding box center [101, 42] width 38 height 15
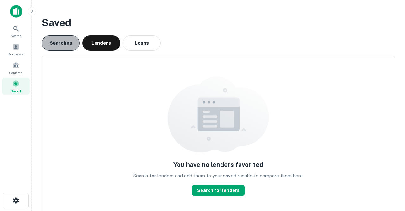
click at [68, 42] on button "Searches" at bounding box center [61, 42] width 38 height 15
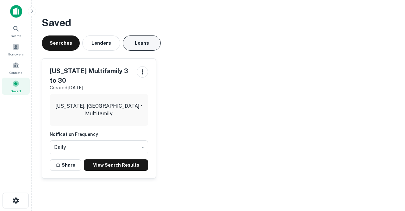
click at [145, 46] on button "Loans" at bounding box center [142, 42] width 38 height 15
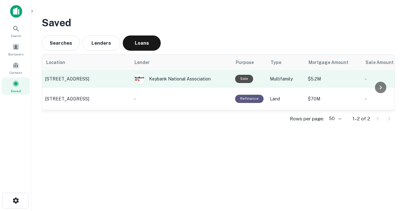
click at [98, 75] on td "[STREET_ADDRESS]" at bounding box center [86, 79] width 89 height 18
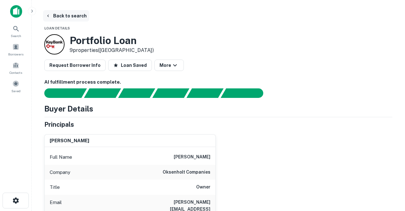
click at [72, 16] on button "Back to search" at bounding box center [66, 15] width 46 height 11
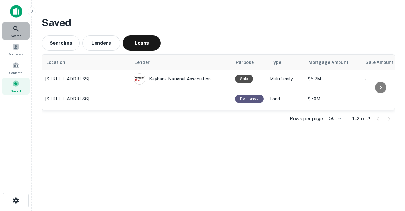
click at [13, 32] on icon at bounding box center [16, 29] width 8 height 8
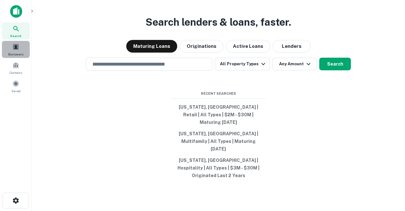
click at [14, 47] on span at bounding box center [15, 46] width 7 height 7
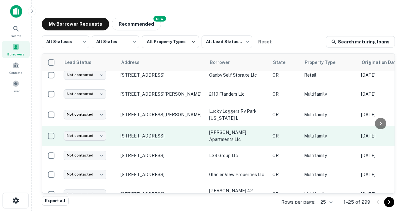
click at [138, 133] on p "[STREET_ADDRESS]" at bounding box center [162, 136] width 82 height 6
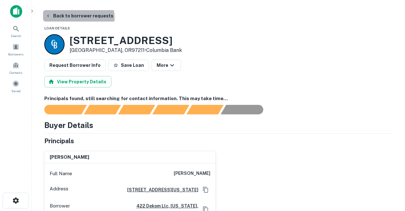
click at [78, 18] on button "Back to borrower requests" at bounding box center [79, 15] width 73 height 11
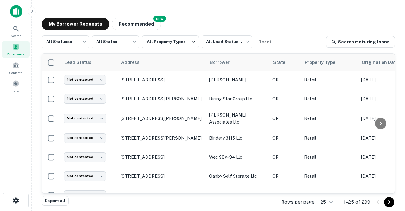
scroll to position [188, 0]
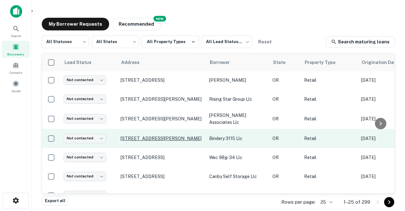
click at [145, 135] on p "[STREET_ADDRESS][PERSON_NAME]" at bounding box center [162, 138] width 82 height 6
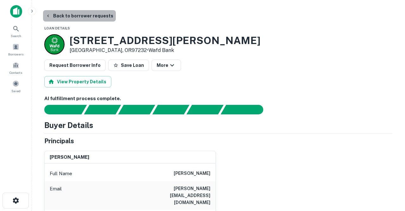
click at [84, 16] on button "Back to borrower requests" at bounding box center [79, 15] width 73 height 11
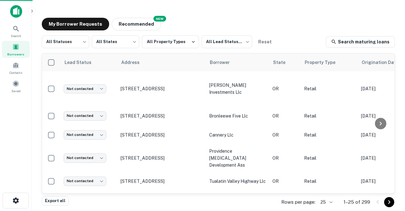
scroll to position [188, 0]
